Goal: Task Accomplishment & Management: Manage account settings

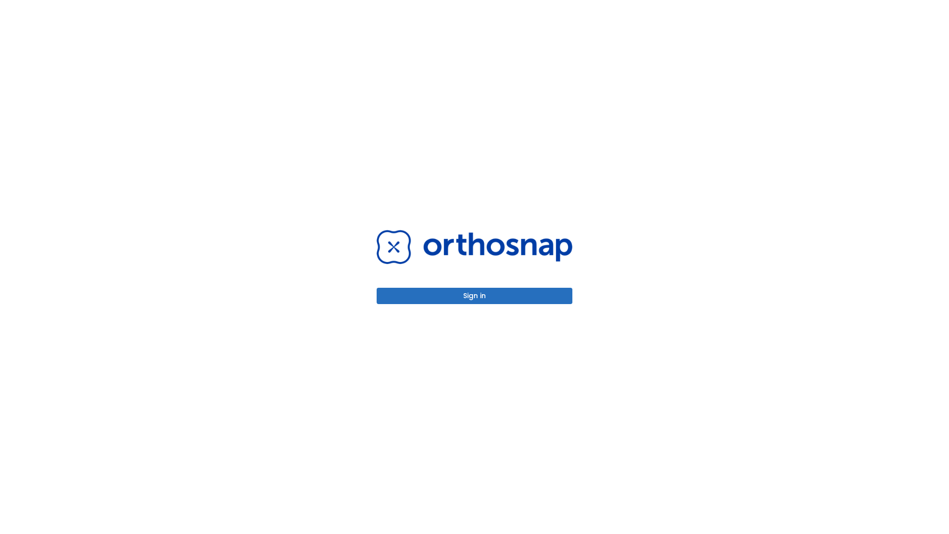
click at [474, 295] on button "Sign in" at bounding box center [474, 296] width 196 height 16
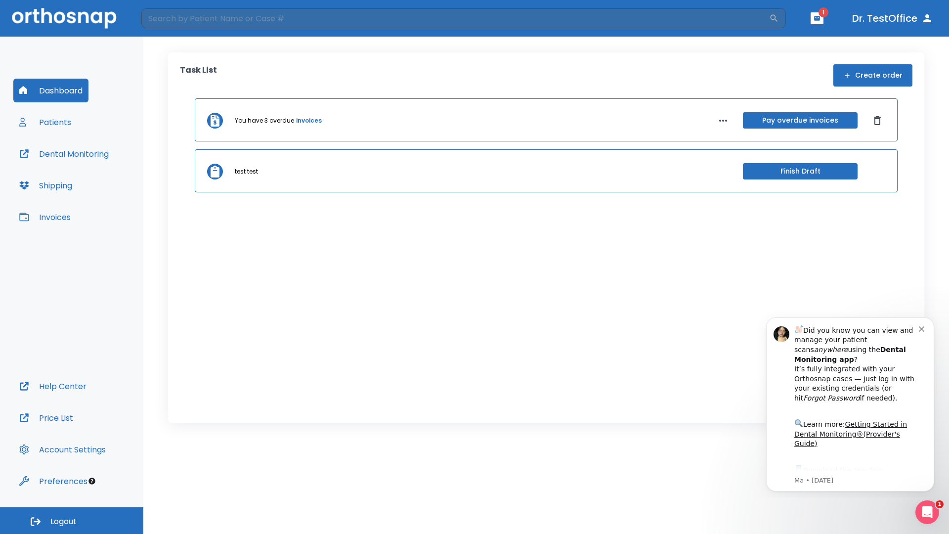
click at [72, 520] on span "Logout" at bounding box center [63, 521] width 26 height 11
